Goal: Information Seeking & Learning: Check status

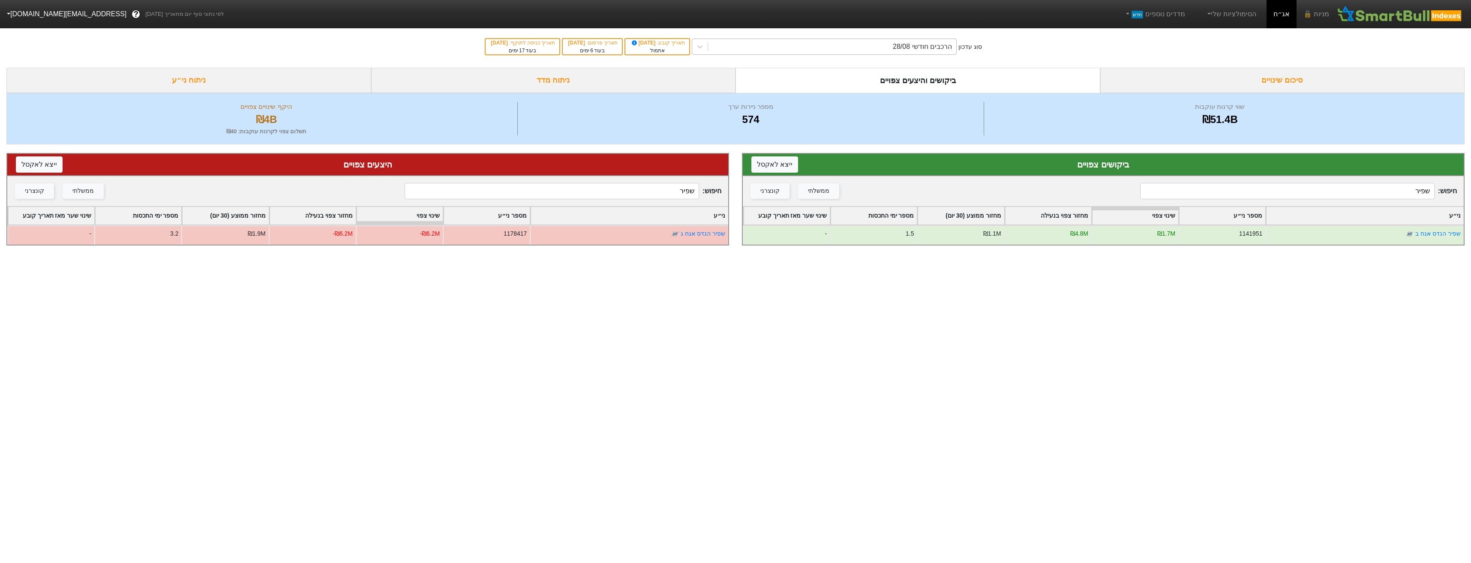
click at [848, 45] on div "הרכבים חודשי 28/08" at bounding box center [832, 46] width 248 height 15
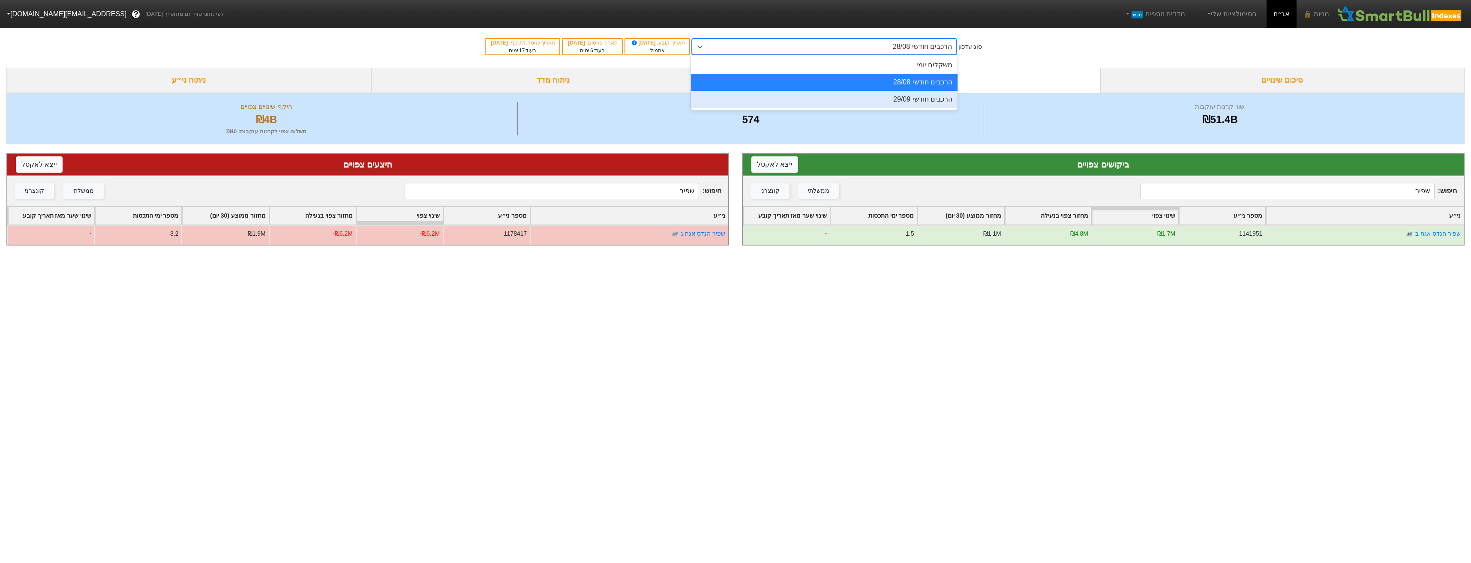
click at [855, 98] on div "הרכבים חודשי 29/09" at bounding box center [824, 99] width 267 height 17
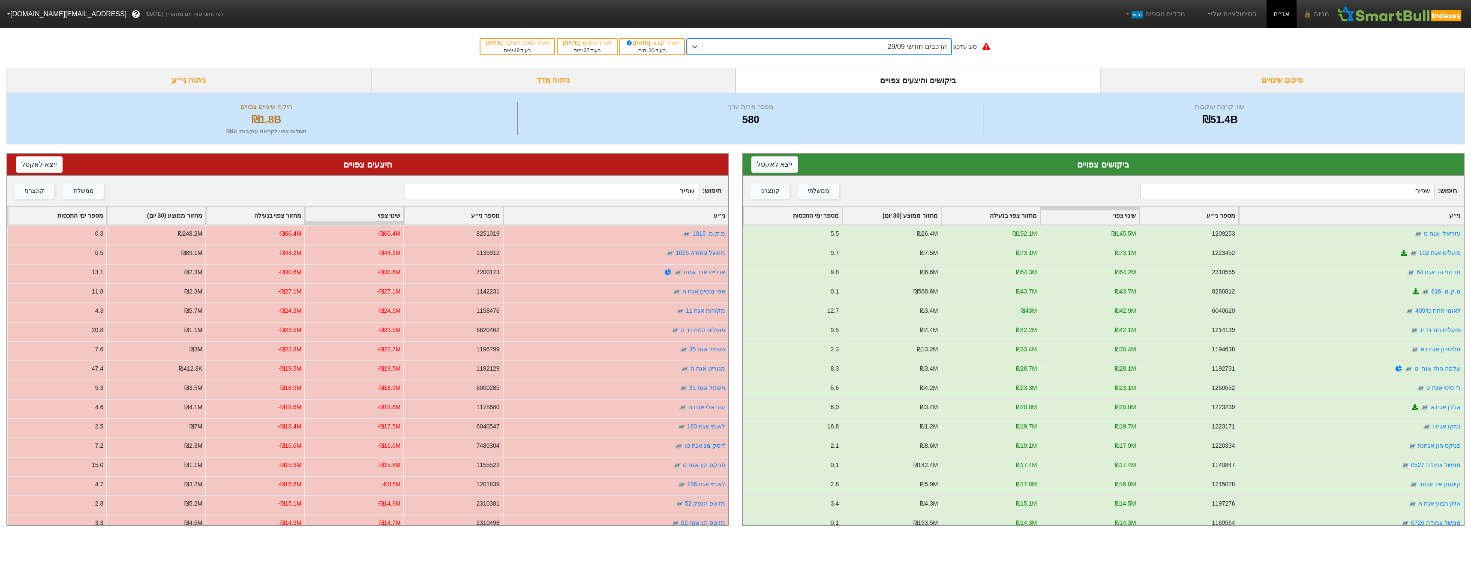
click at [681, 188] on input "שפיר" at bounding box center [552, 191] width 294 height 16
type input "שפיר"
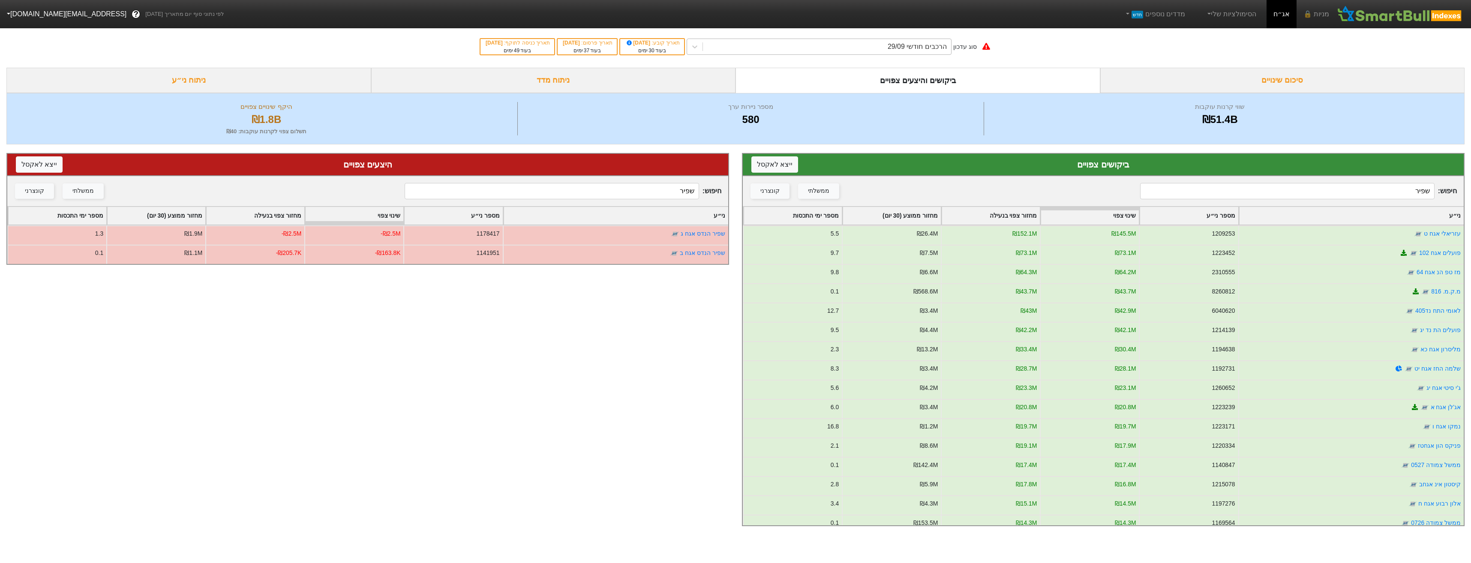
click at [801, 54] on div "הרכבים חודשי 29/09" at bounding box center [827, 46] width 248 height 15
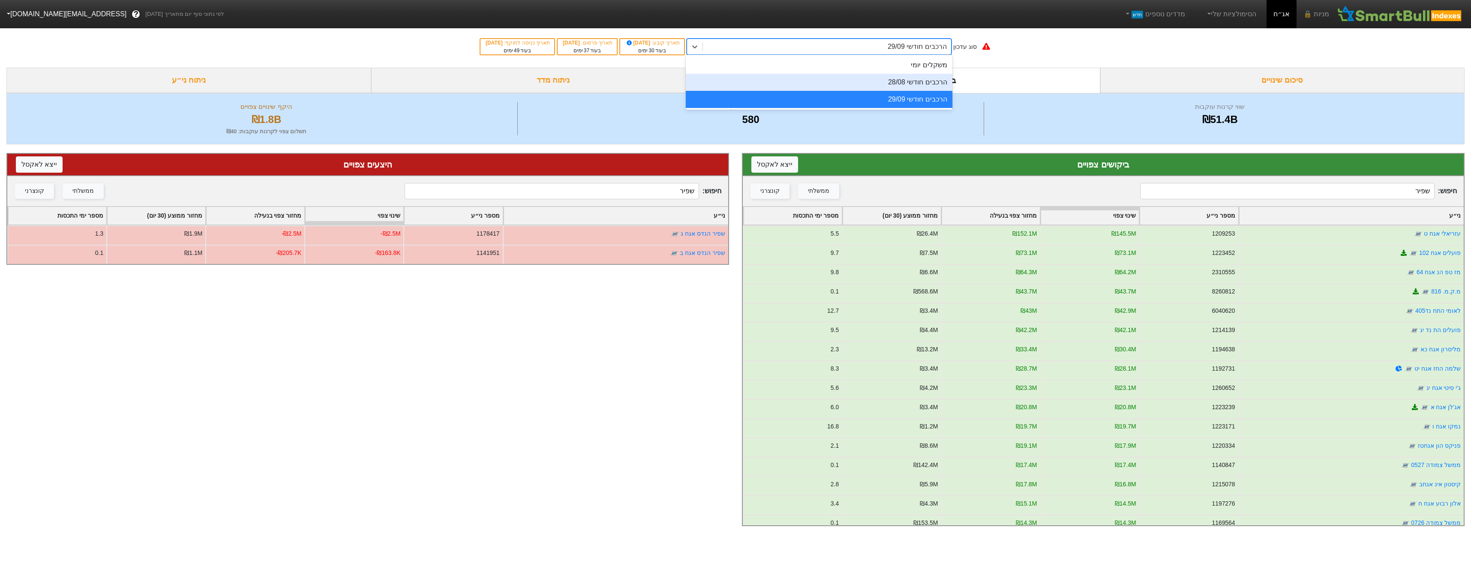
click at [824, 77] on div "הרכבים חודשי 28/08" at bounding box center [819, 82] width 267 height 17
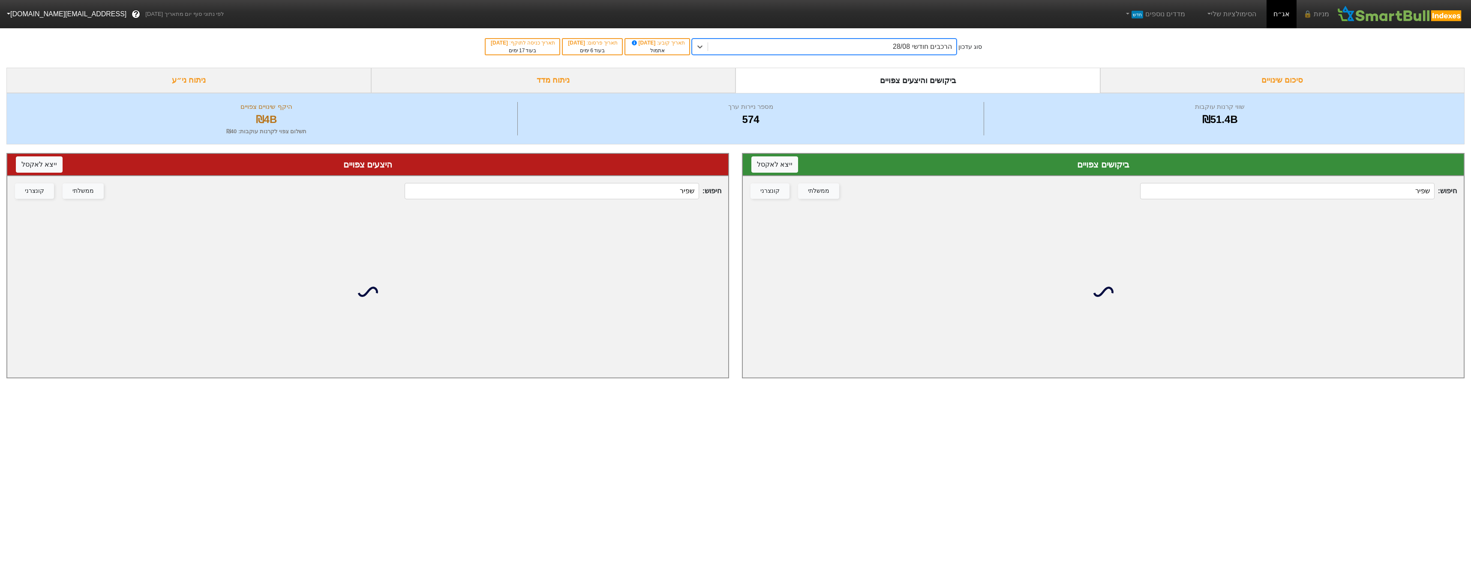
click at [1385, 189] on input "שפיר" at bounding box center [1287, 191] width 294 height 16
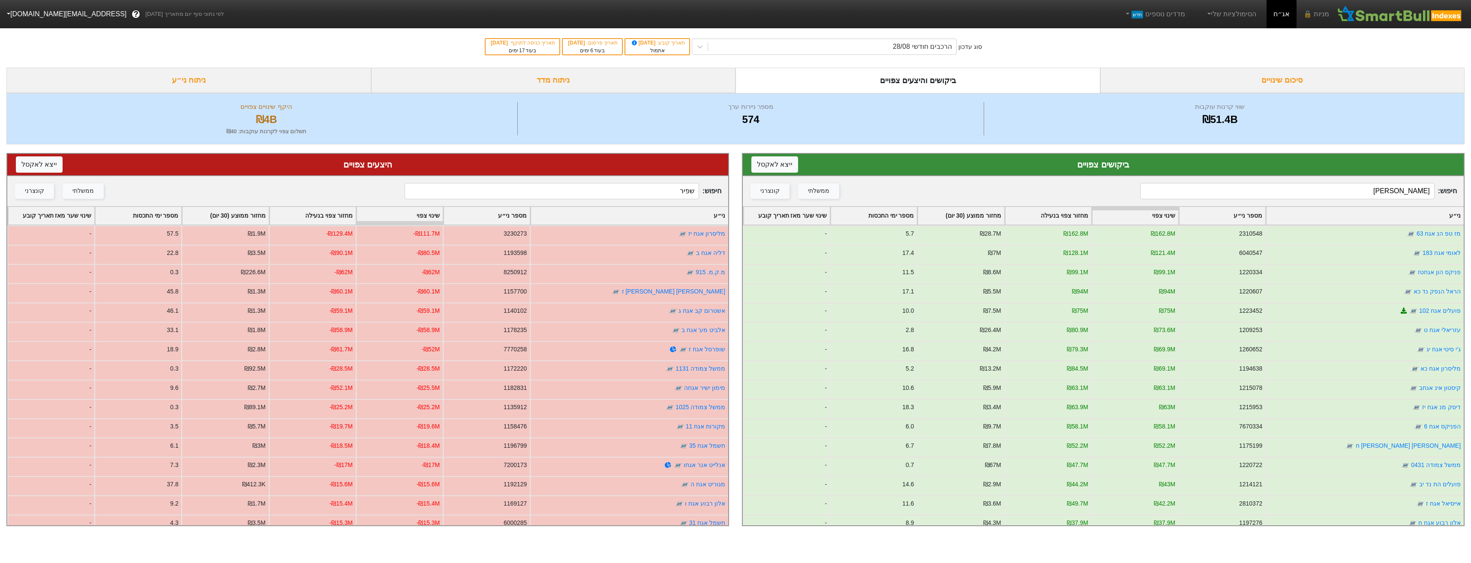
type input "שפיר"
